Goal: Information Seeking & Learning: Learn about a topic

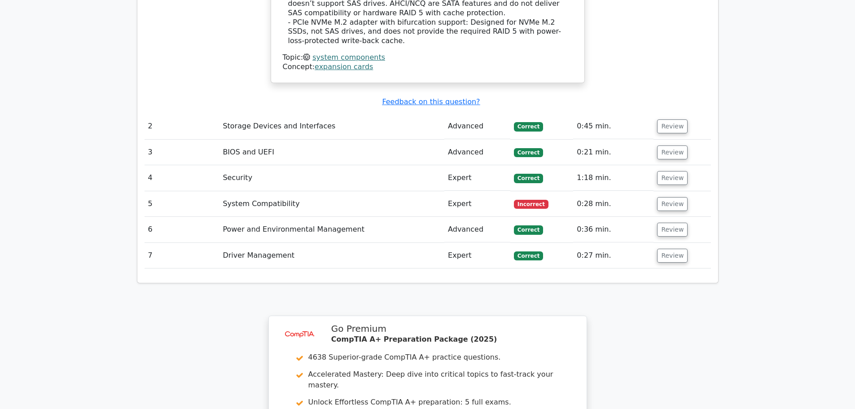
scroll to position [1355, 0]
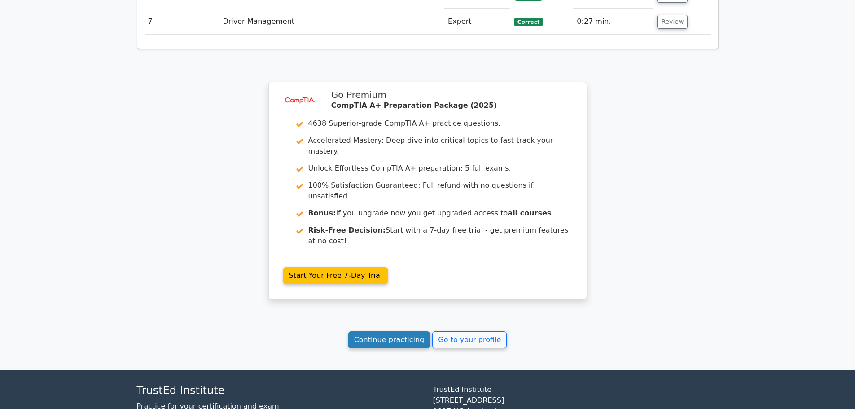
click at [413, 331] on link "Continue practicing" at bounding box center [389, 339] width 82 height 17
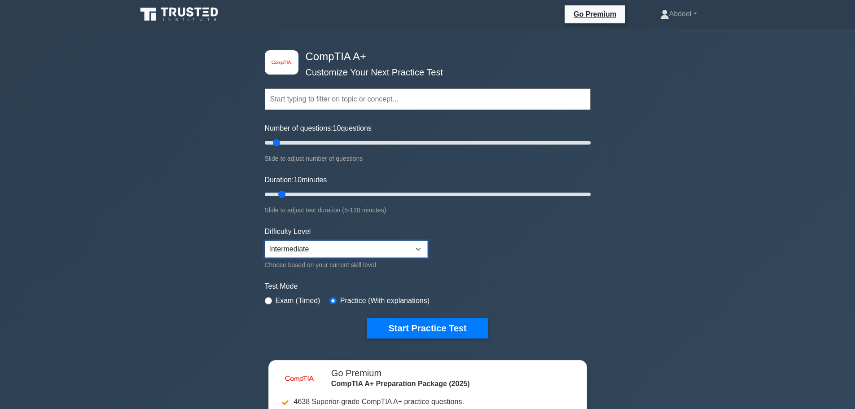
click at [417, 251] on select "Beginner Intermediate Expert" at bounding box center [346, 248] width 163 height 17
click at [401, 326] on button "Start Practice Test" at bounding box center [427, 328] width 121 height 21
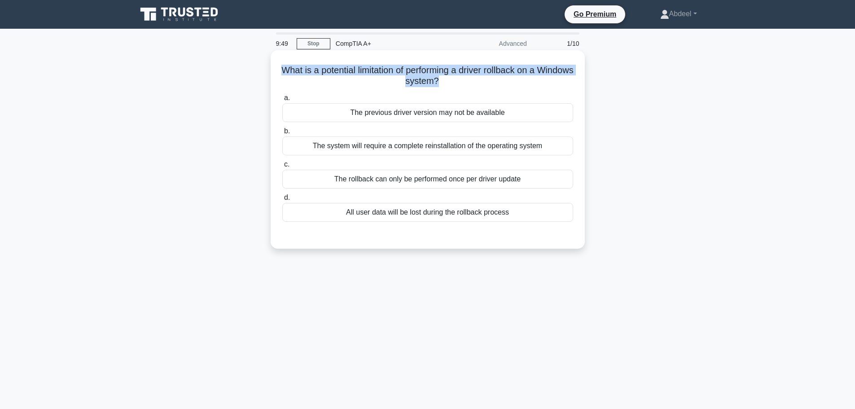
drag, startPoint x: 457, startPoint y: 83, endPoint x: 290, endPoint y: 75, distance: 167.1
click at [290, 75] on h5 "What is a potential limitation of performing a driver rollback on a Windows sys…" at bounding box center [427, 76] width 293 height 22
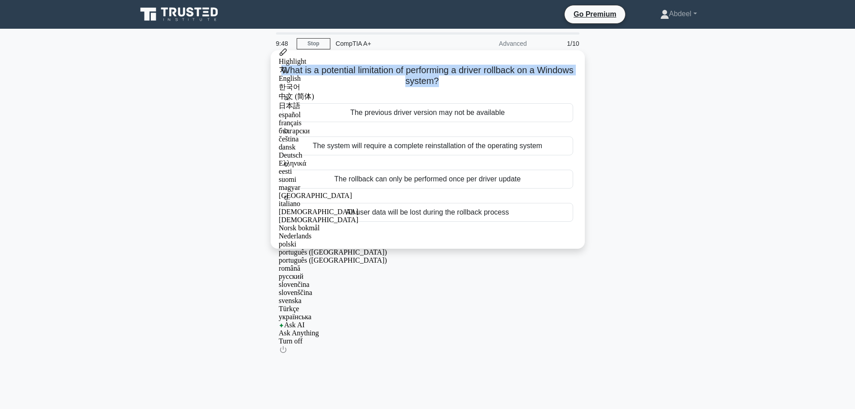
copy h5 "What is a potential limitation of performing a driver rollback on a Windows sys…"
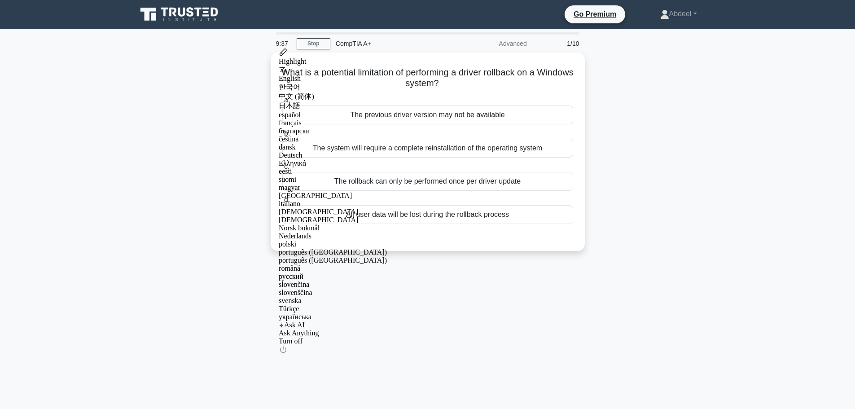
click at [643, 142] on div "What is a potential limitation of performing a driver rollback on a Windows sys…" at bounding box center [427, 156] width 592 height 209
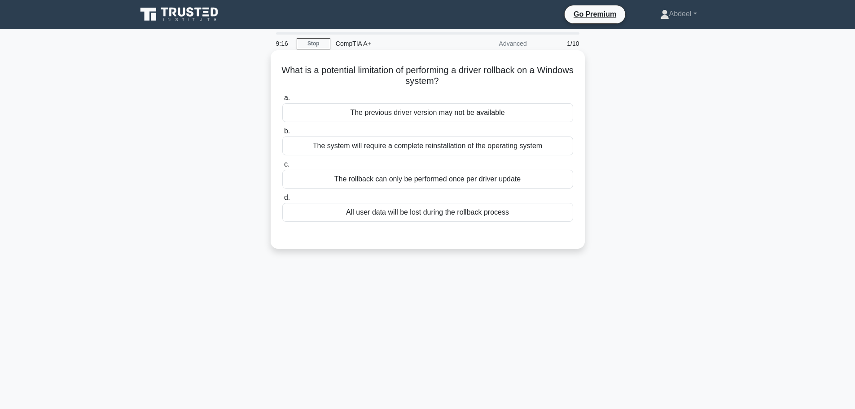
click at [459, 117] on div "The previous driver version may not be available" at bounding box center [427, 112] width 291 height 19
click at [282, 101] on input "a. The previous driver version may not be available" at bounding box center [282, 98] width 0 height 6
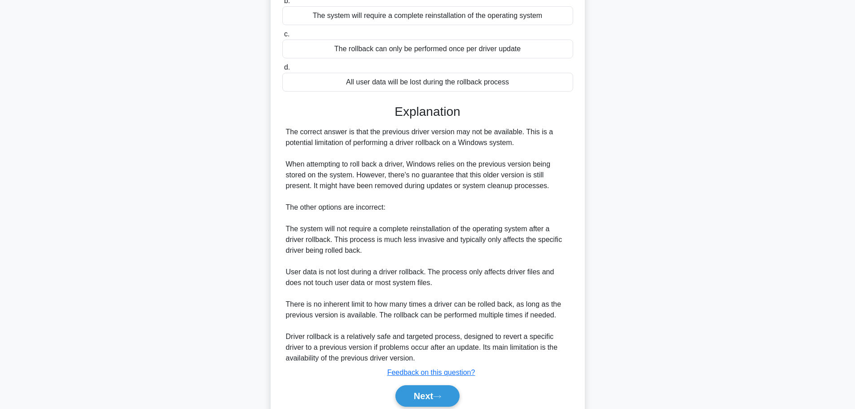
scroll to position [166, 0]
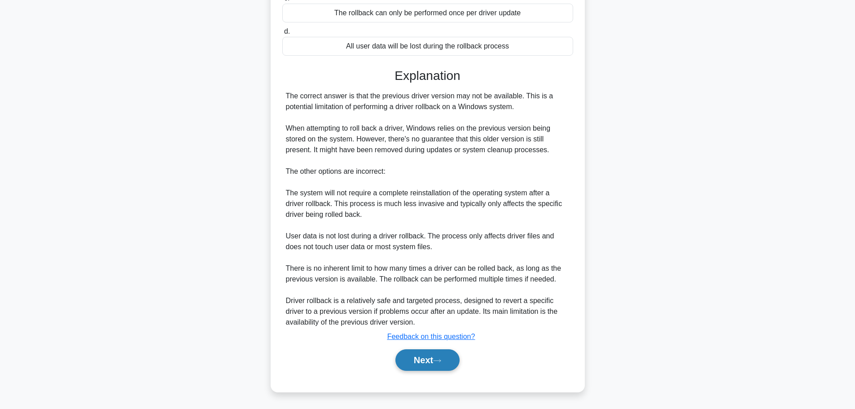
click at [445, 355] on button "Next" at bounding box center [427, 360] width 64 height 22
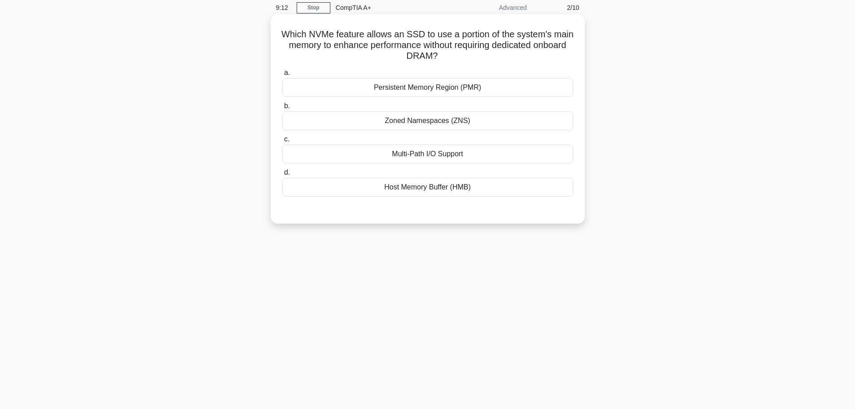
scroll to position [0, 0]
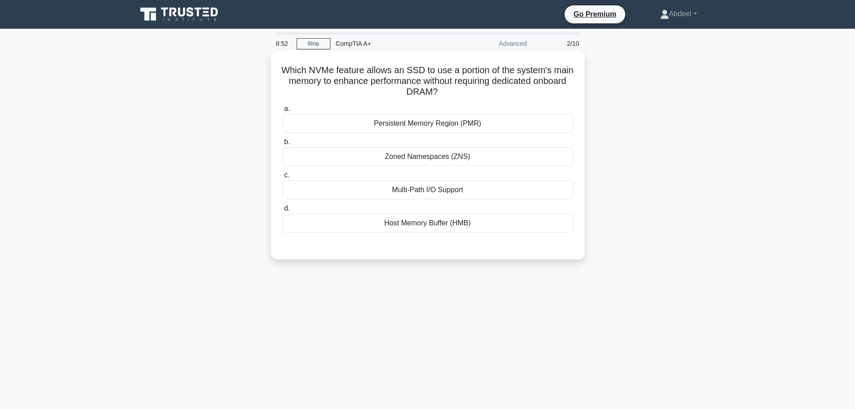
click at [466, 125] on div "Persistent Memory Region (PMR)" at bounding box center [427, 123] width 291 height 19
click at [282, 112] on input "a. Persistent Memory Region (PMR)" at bounding box center [282, 109] width 0 height 6
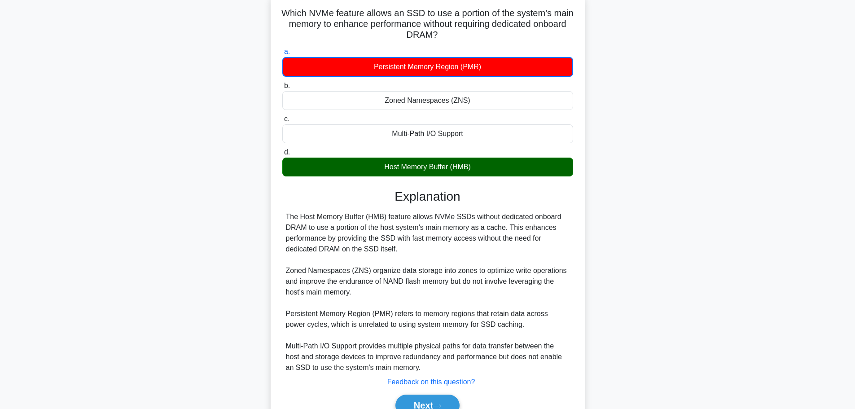
scroll to position [103, 0]
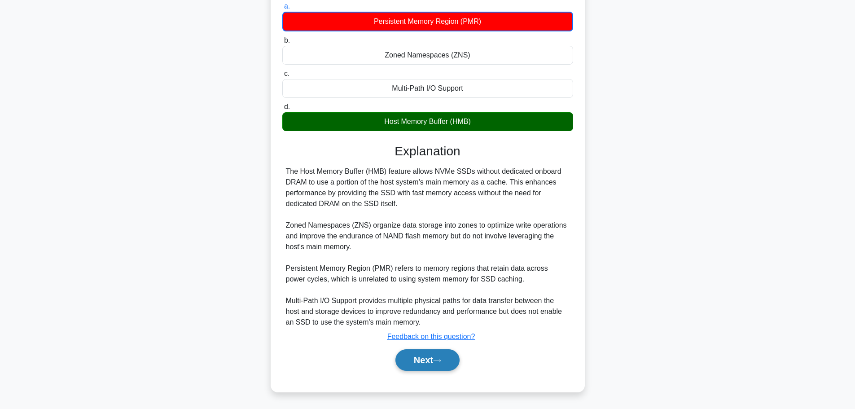
click at [441, 362] on icon at bounding box center [437, 360] width 8 height 5
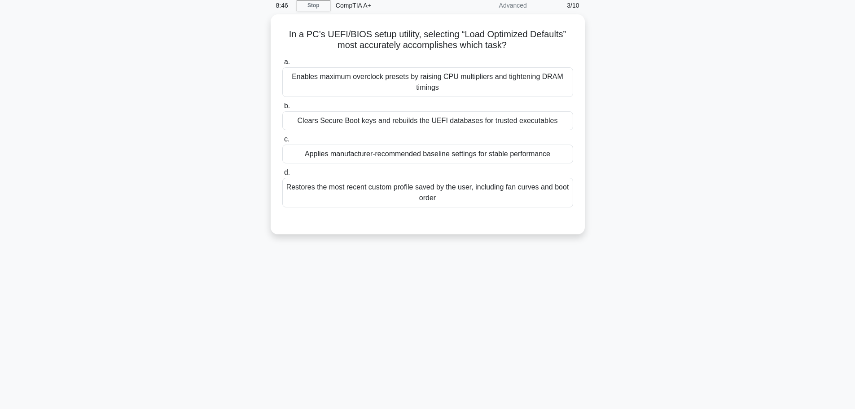
scroll to position [0, 0]
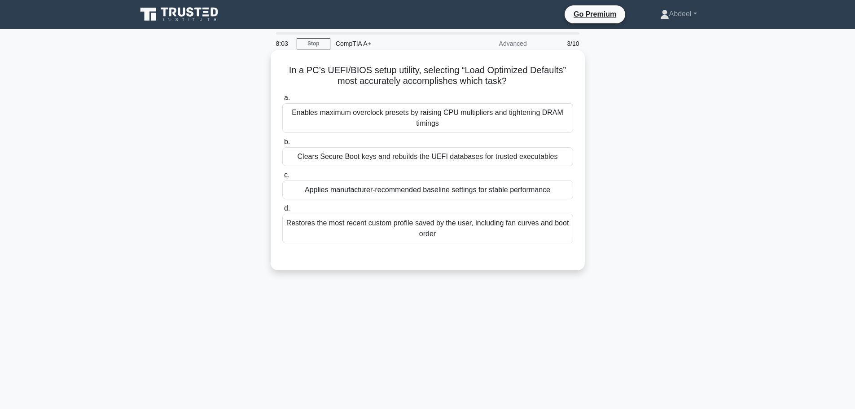
click at [356, 159] on div "Clears Secure Boot keys and rebuilds the UEFI databases for trusted executables" at bounding box center [427, 156] width 291 height 19
click at [282, 145] on input "b. Clears Secure Boot keys and rebuilds the UEFI databases for trusted executab…" at bounding box center [282, 142] width 0 height 6
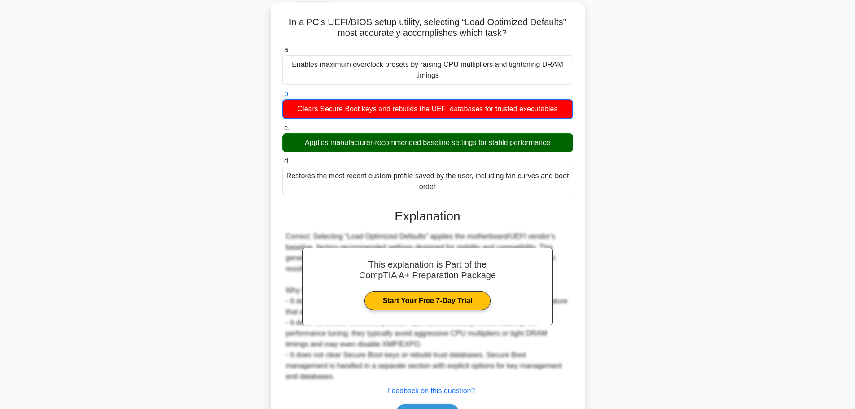
scroll to position [92, 0]
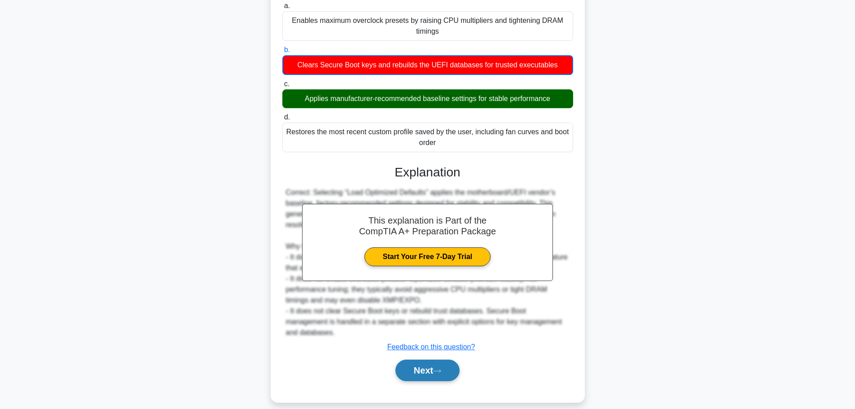
click at [439, 368] on icon at bounding box center [437, 370] width 8 height 5
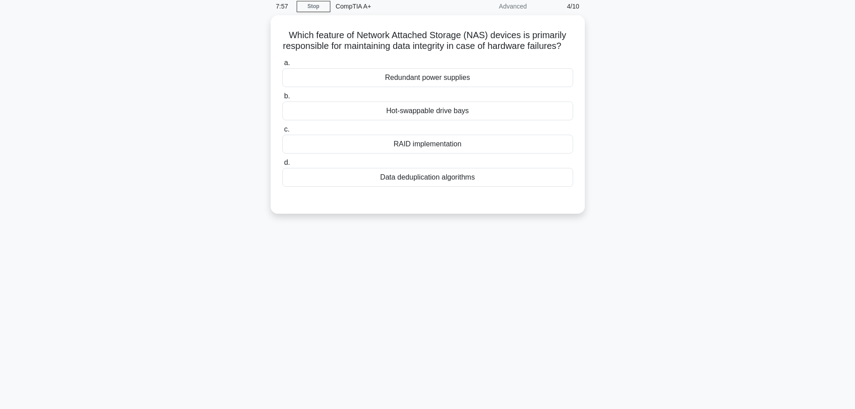
scroll to position [0, 0]
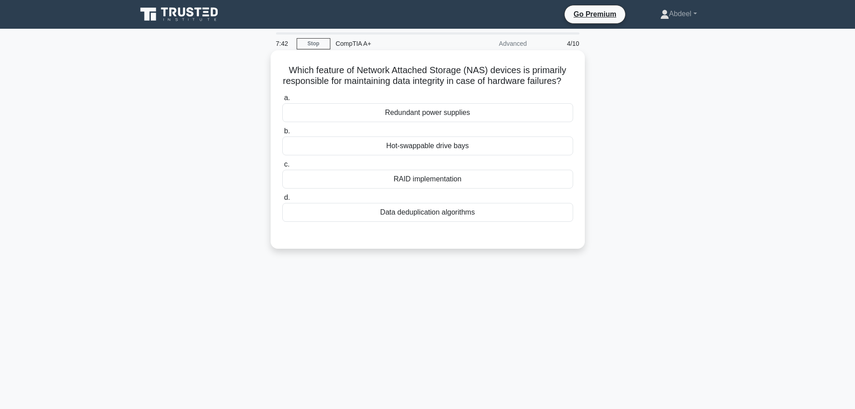
click at [410, 188] on div "RAID implementation" at bounding box center [427, 179] width 291 height 19
click at [282, 167] on input "c. RAID implementation" at bounding box center [282, 165] width 0 height 6
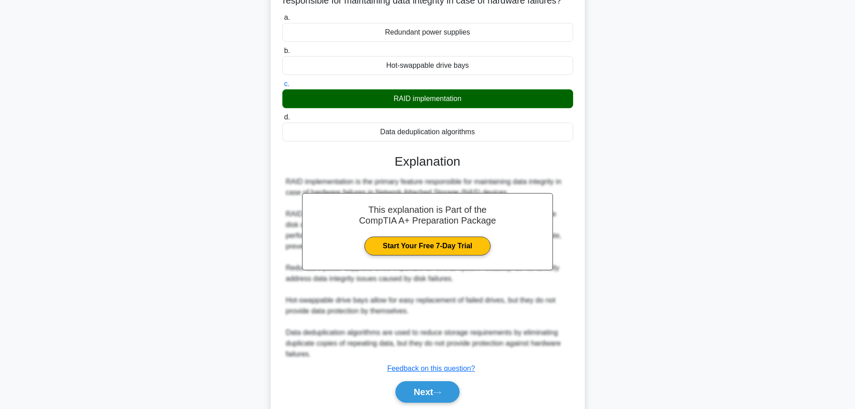
scroll to position [123, 0]
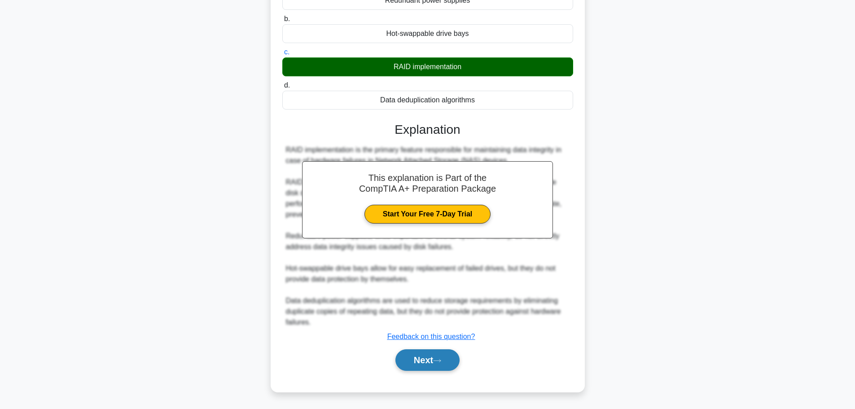
click at [416, 358] on button "Next" at bounding box center [427, 360] width 64 height 22
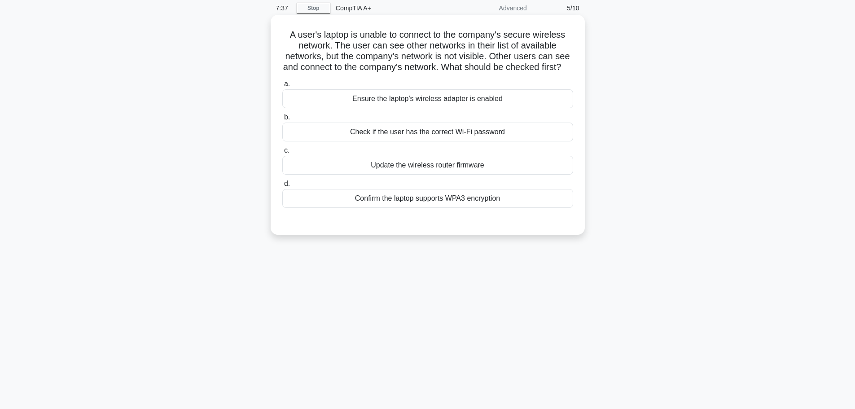
scroll to position [0, 0]
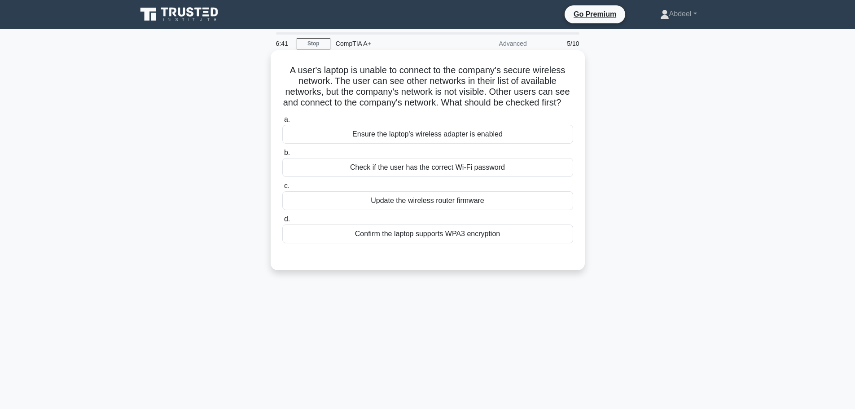
click at [405, 210] on div "Update the wireless router firmware" at bounding box center [427, 200] width 291 height 19
click at [282, 189] on input "c. Update the wireless router firmware" at bounding box center [282, 186] width 0 height 6
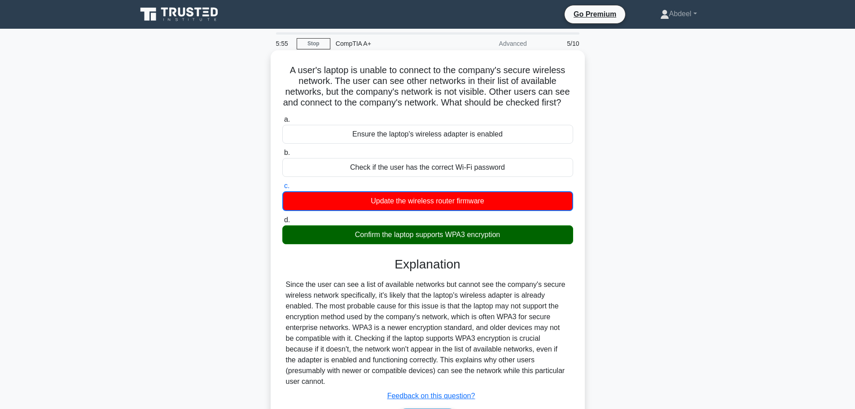
scroll to position [76, 0]
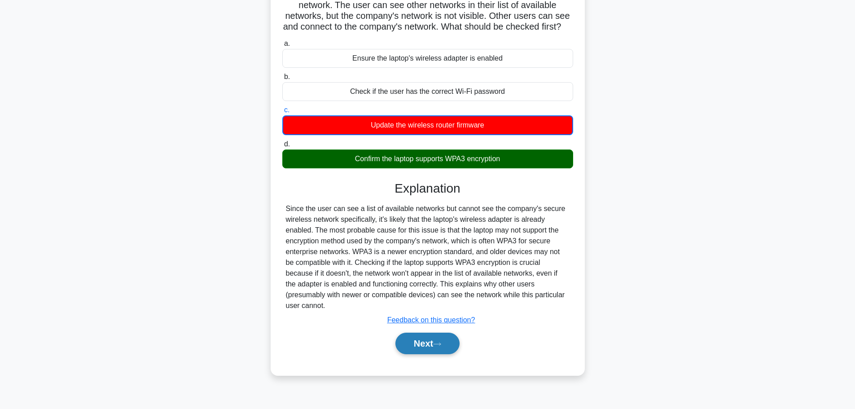
click at [431, 343] on button "Next" at bounding box center [427, 343] width 64 height 22
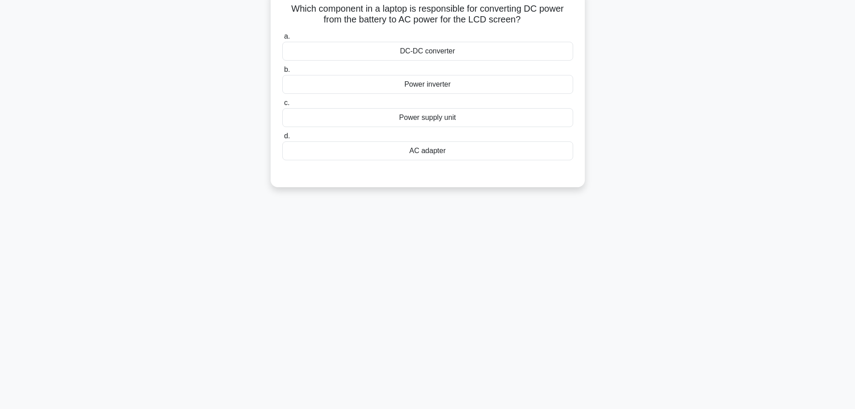
scroll to position [0, 0]
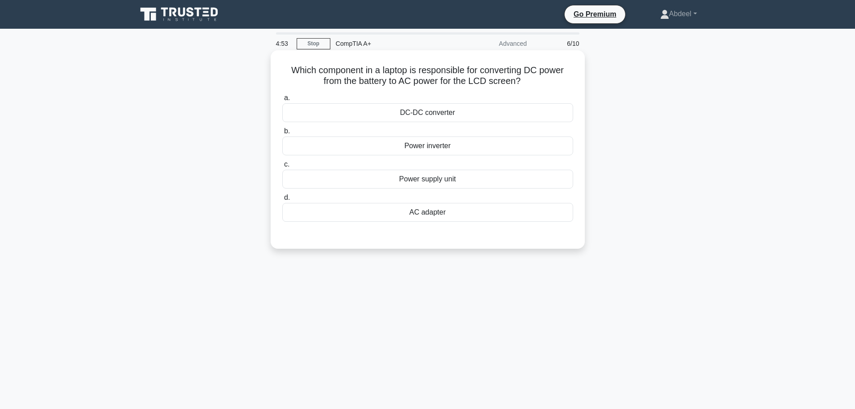
click at [419, 150] on div "Power inverter" at bounding box center [427, 145] width 291 height 19
click at [282, 134] on input "b. Power inverter" at bounding box center [282, 131] width 0 height 6
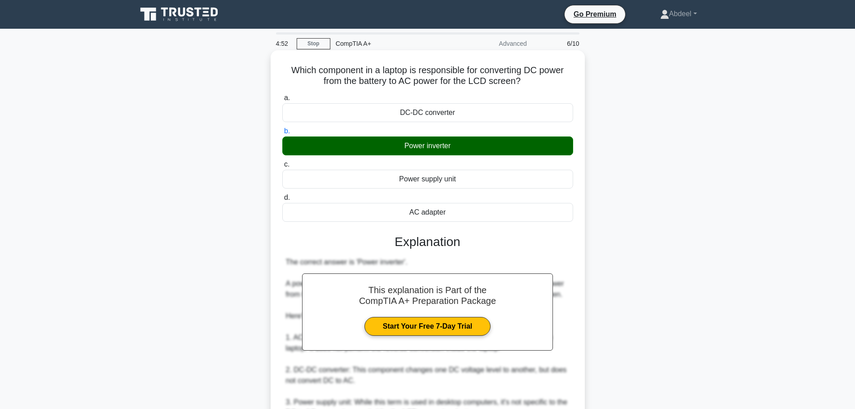
scroll to position [145, 0]
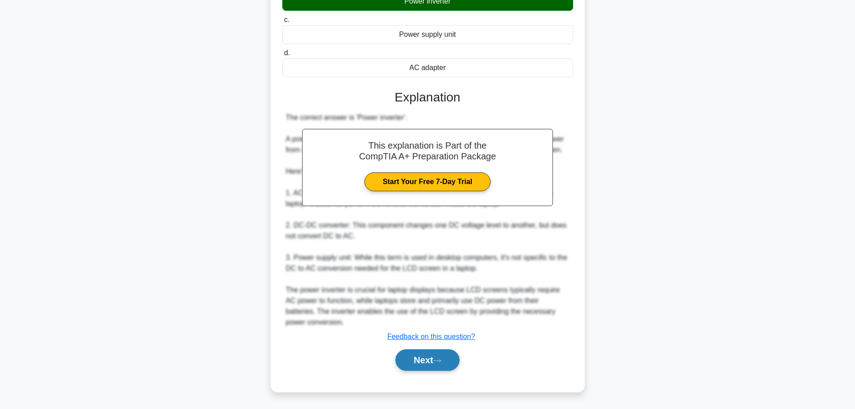
click at [435, 362] on button "Next" at bounding box center [427, 360] width 64 height 22
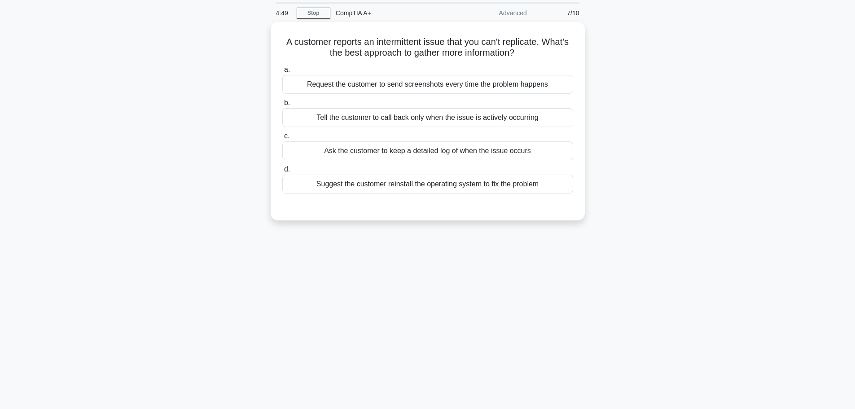
scroll to position [0, 0]
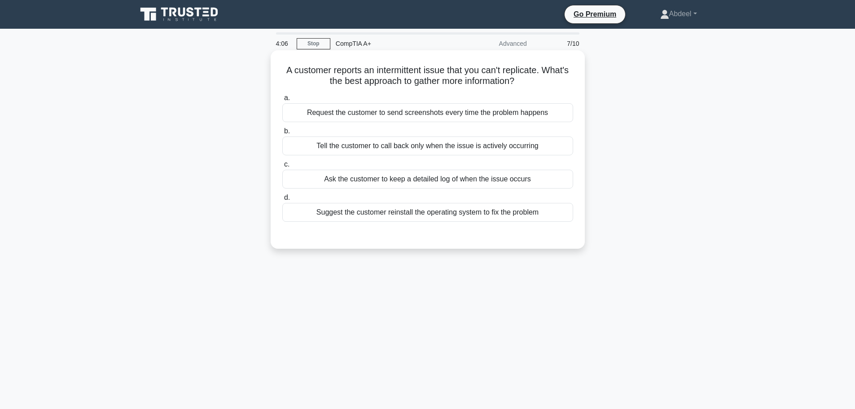
click at [386, 181] on div "Ask the customer to keep a detailed log of when the issue occurs" at bounding box center [427, 179] width 291 height 19
click at [282, 167] on input "c. Ask the customer to keep a detailed log of when the issue occurs" at bounding box center [282, 165] width 0 height 6
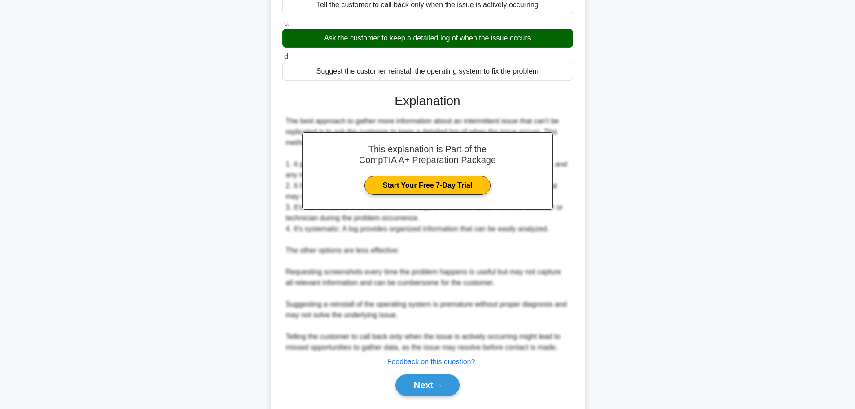
scroll to position [166, 0]
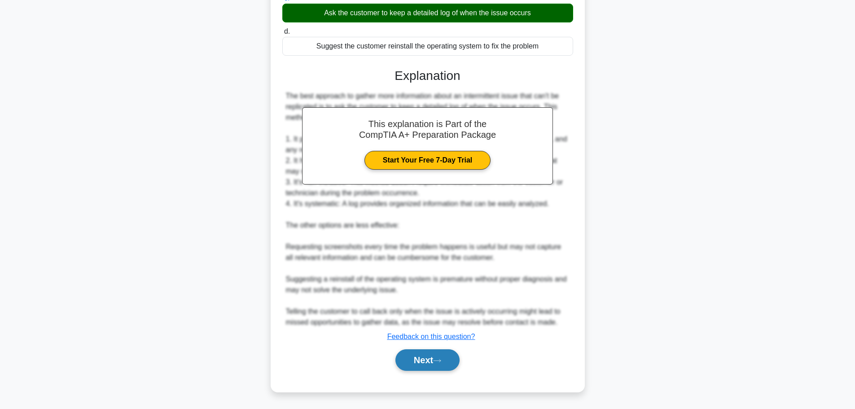
click at [421, 366] on button "Next" at bounding box center [427, 360] width 64 height 22
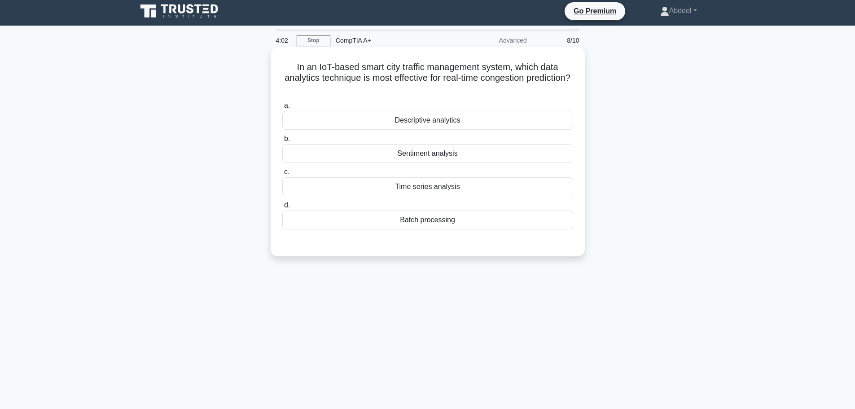
scroll to position [0, 0]
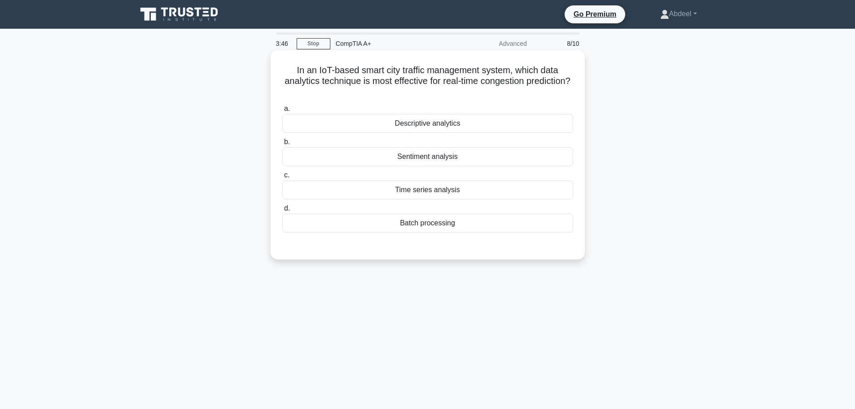
click at [432, 190] on div "Time series analysis" at bounding box center [427, 189] width 291 height 19
click at [282, 178] on input "c. Time series analysis" at bounding box center [282, 175] width 0 height 6
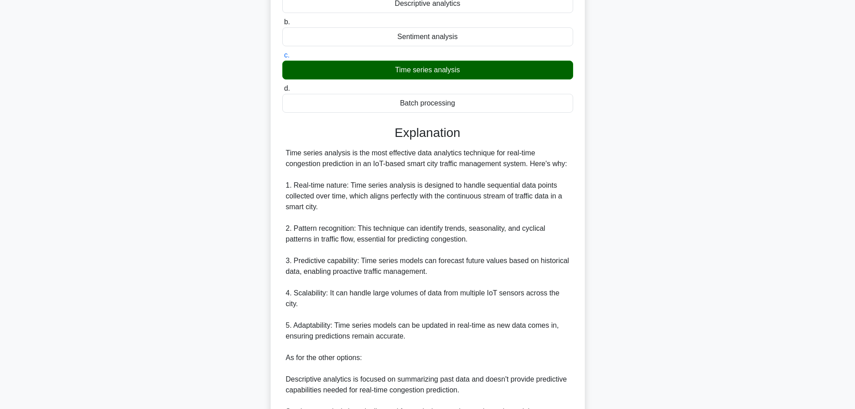
scroll to position [253, 0]
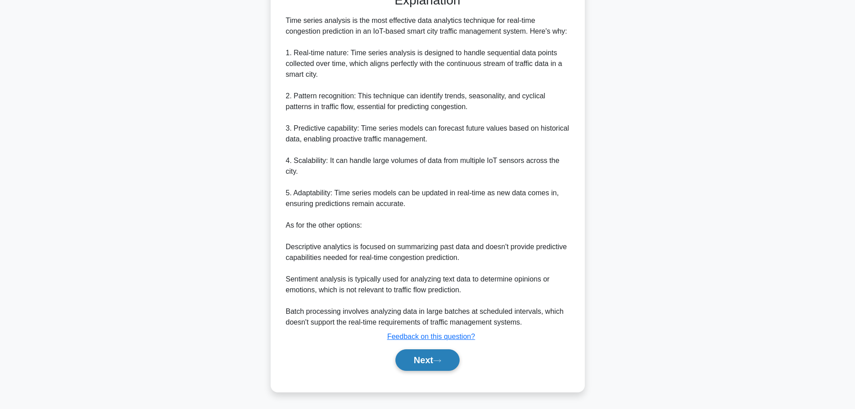
click at [432, 356] on button "Next" at bounding box center [427, 360] width 64 height 22
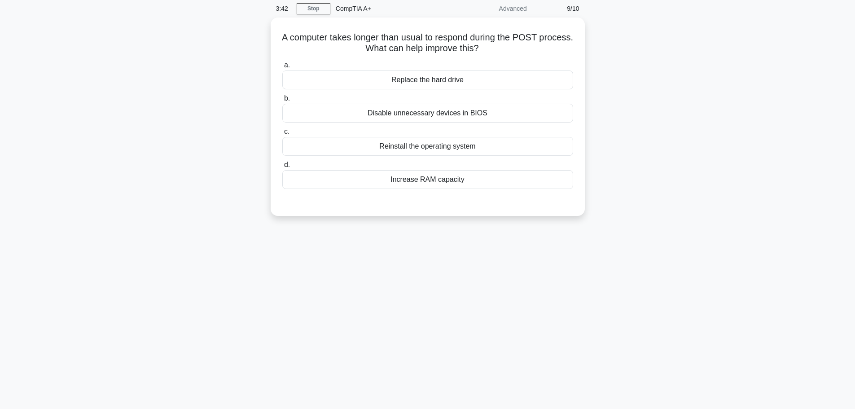
scroll to position [0, 0]
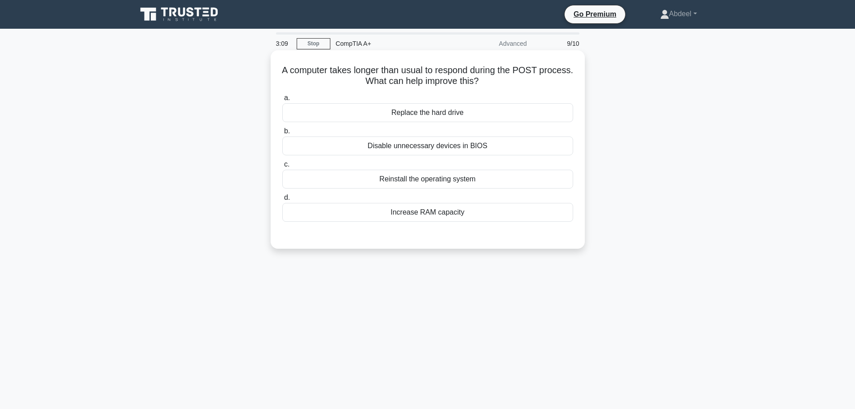
click at [408, 210] on div "Increase RAM capacity" at bounding box center [427, 212] width 291 height 19
click at [282, 201] on input "d. Increase RAM capacity" at bounding box center [282, 198] width 0 height 6
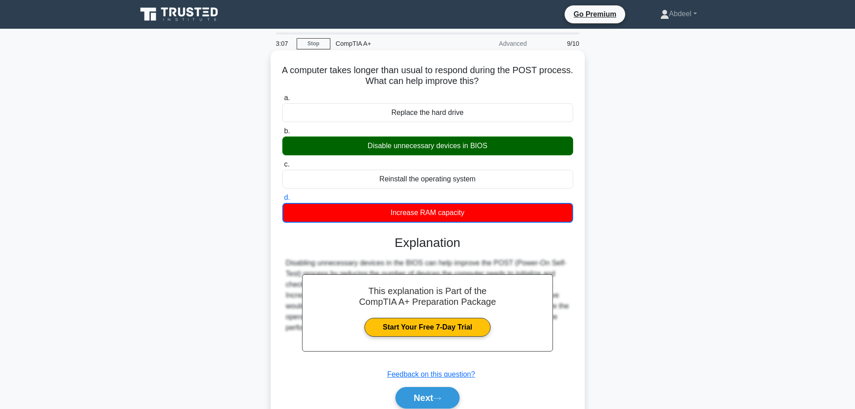
click at [435, 149] on div "Disable unnecessary devices in BIOS" at bounding box center [427, 145] width 291 height 19
click at [282, 134] on input "b. Disable unnecessary devices in BIOS" at bounding box center [282, 131] width 0 height 6
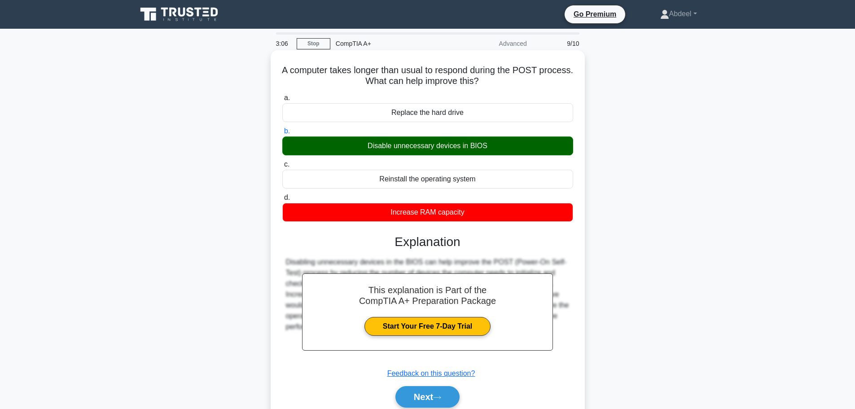
scroll to position [76, 0]
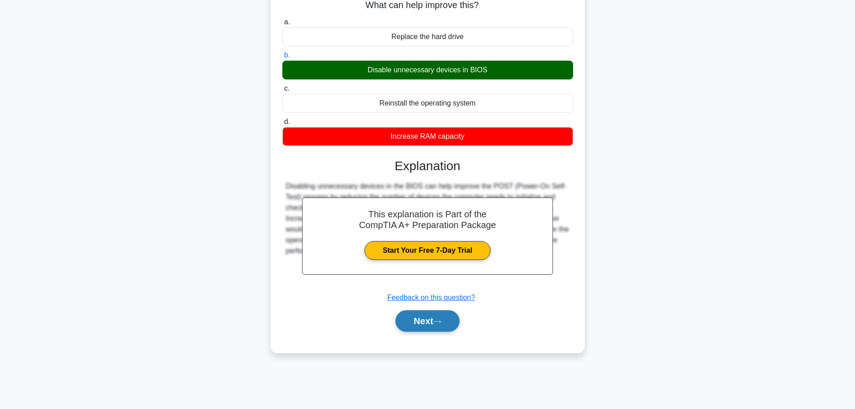
click at [424, 319] on button "Next" at bounding box center [427, 321] width 64 height 22
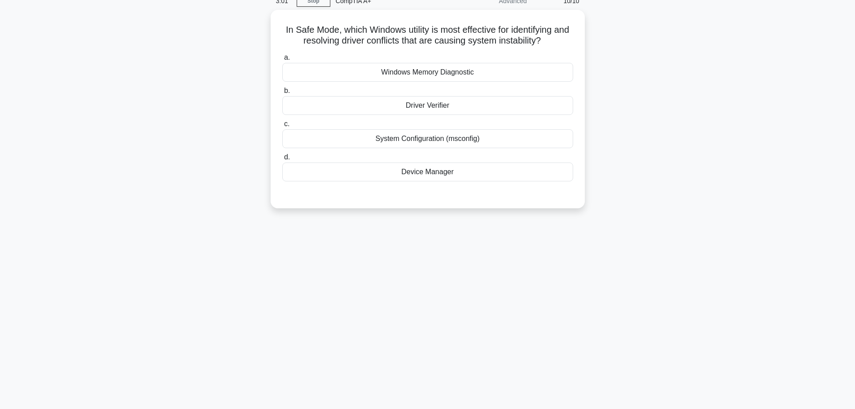
scroll to position [0, 0]
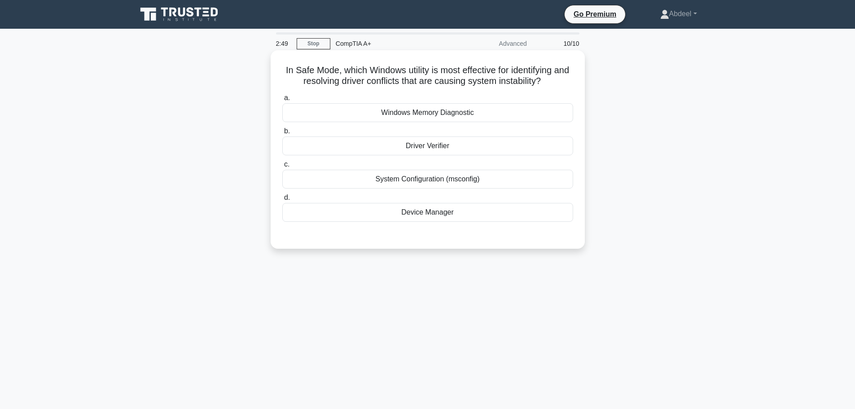
click at [385, 205] on div "Device Manager" at bounding box center [427, 212] width 291 height 19
click at [282, 201] on input "d. Device Manager" at bounding box center [282, 198] width 0 height 6
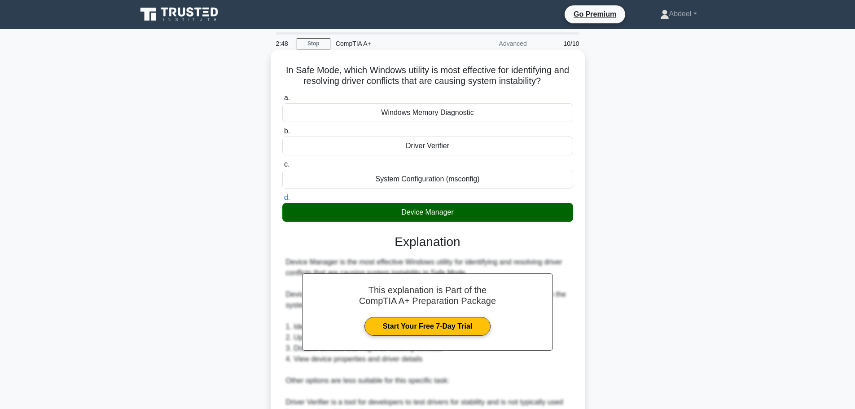
scroll to position [156, 0]
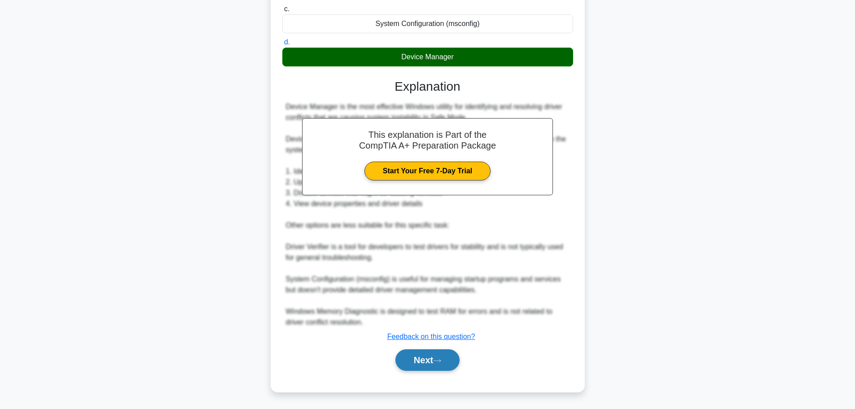
click at [449, 366] on button "Next" at bounding box center [427, 360] width 64 height 22
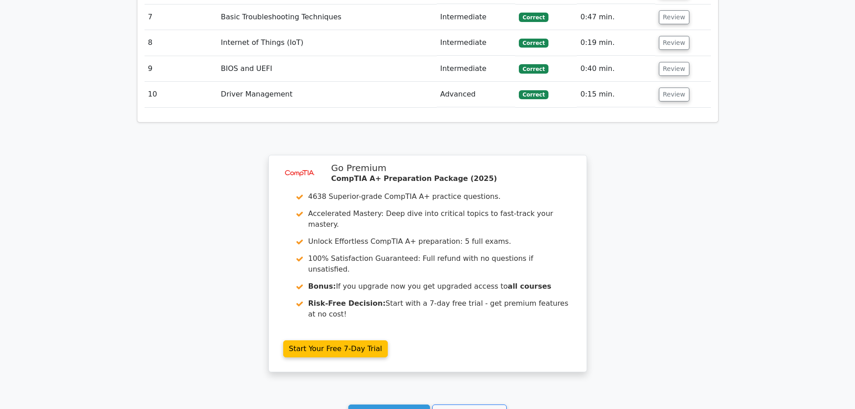
scroll to position [1458, 0]
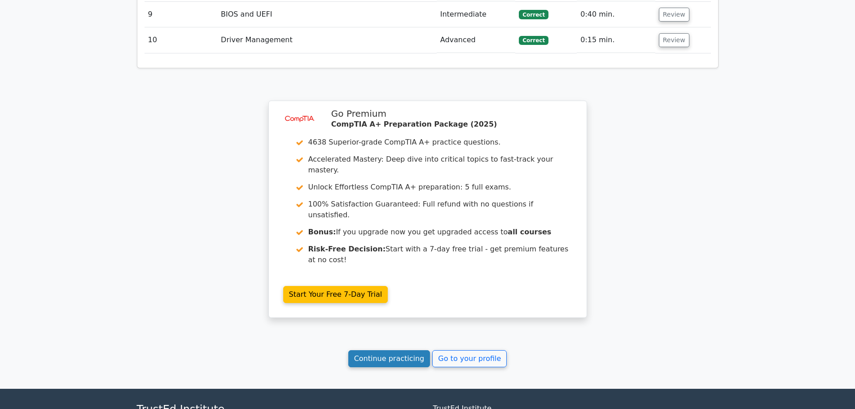
click at [387, 350] on link "Continue practicing" at bounding box center [389, 358] width 82 height 17
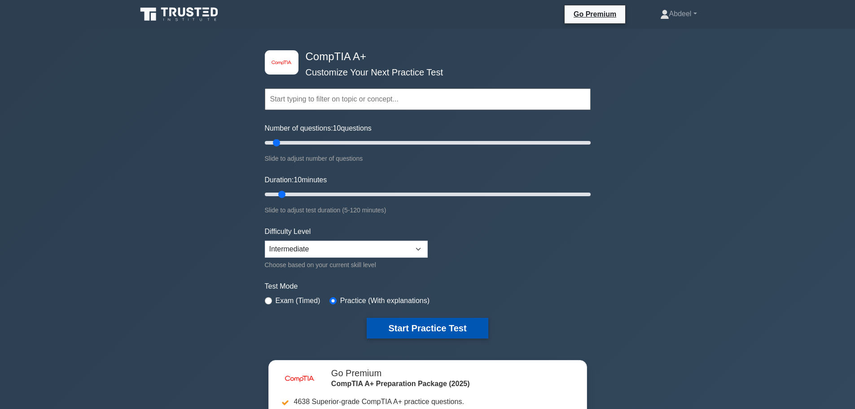
click at [404, 328] on button "Start Practice Test" at bounding box center [427, 328] width 121 height 21
